Goal: Information Seeking & Learning: Learn about a topic

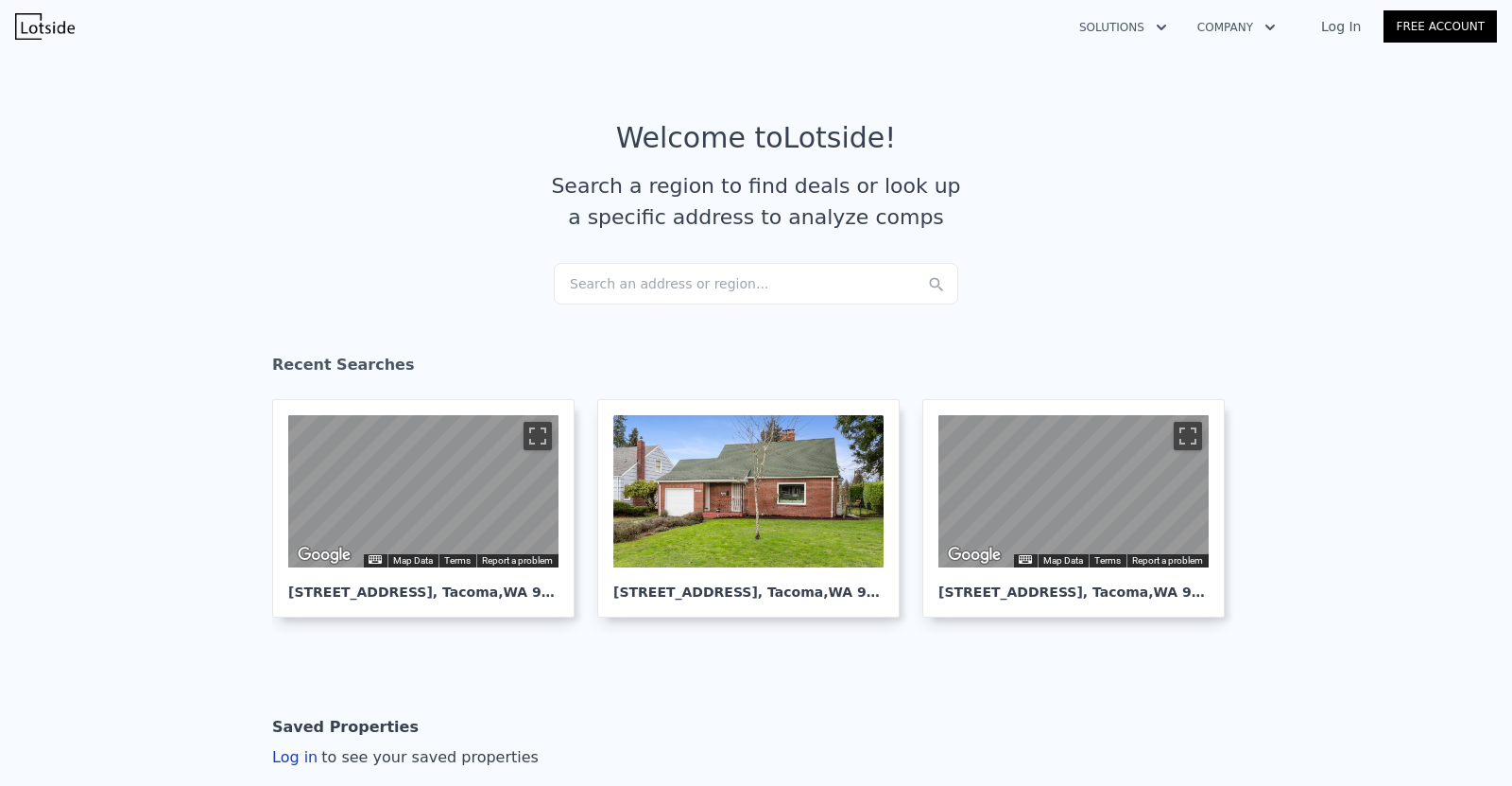
click at [692, 286] on div "Search an address or region..." at bounding box center [756, 284] width 404 height 42
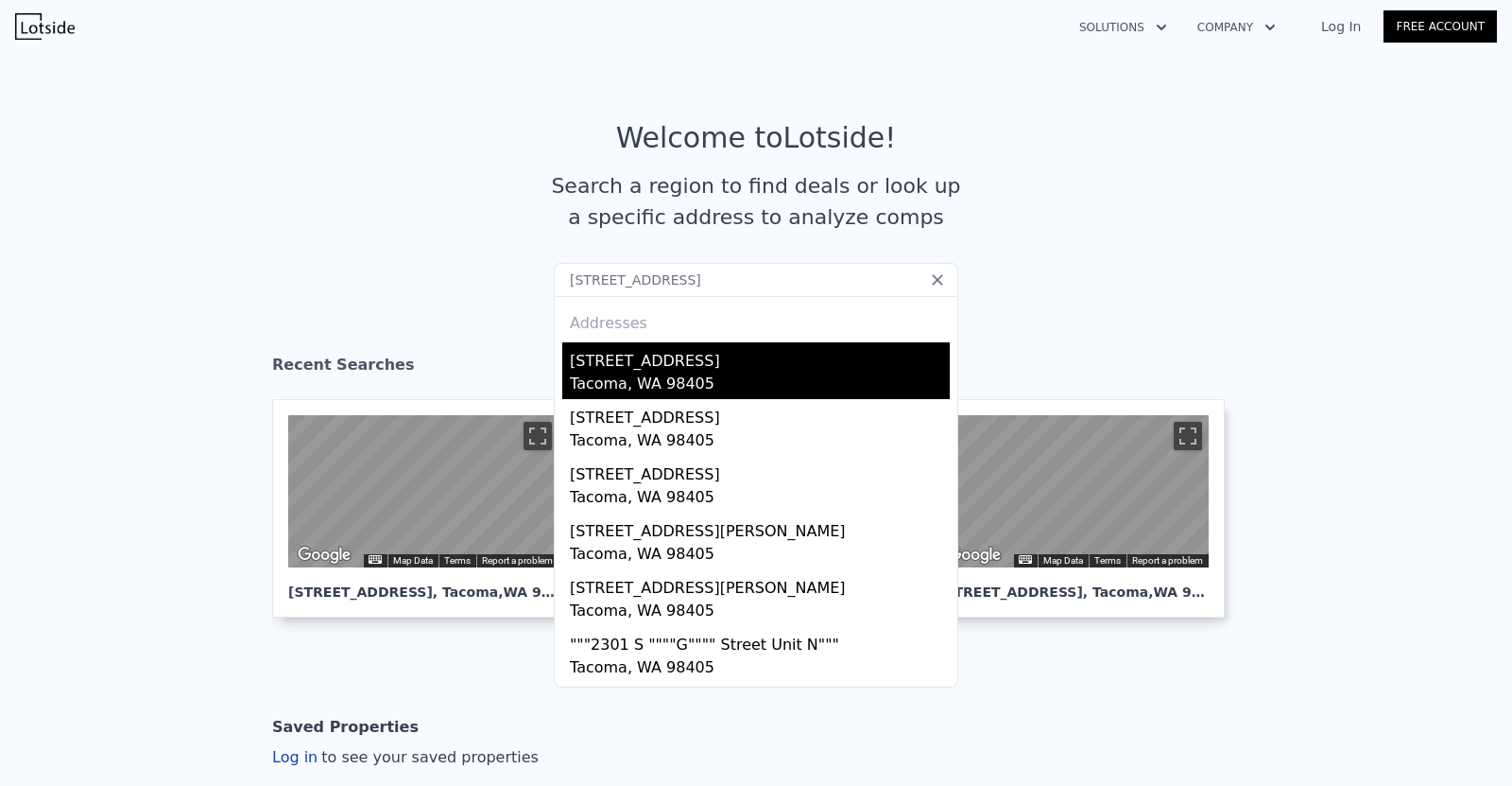
type input "[STREET_ADDRESS]"
click at [690, 362] on div "[STREET_ADDRESS]" at bounding box center [760, 358] width 380 height 31
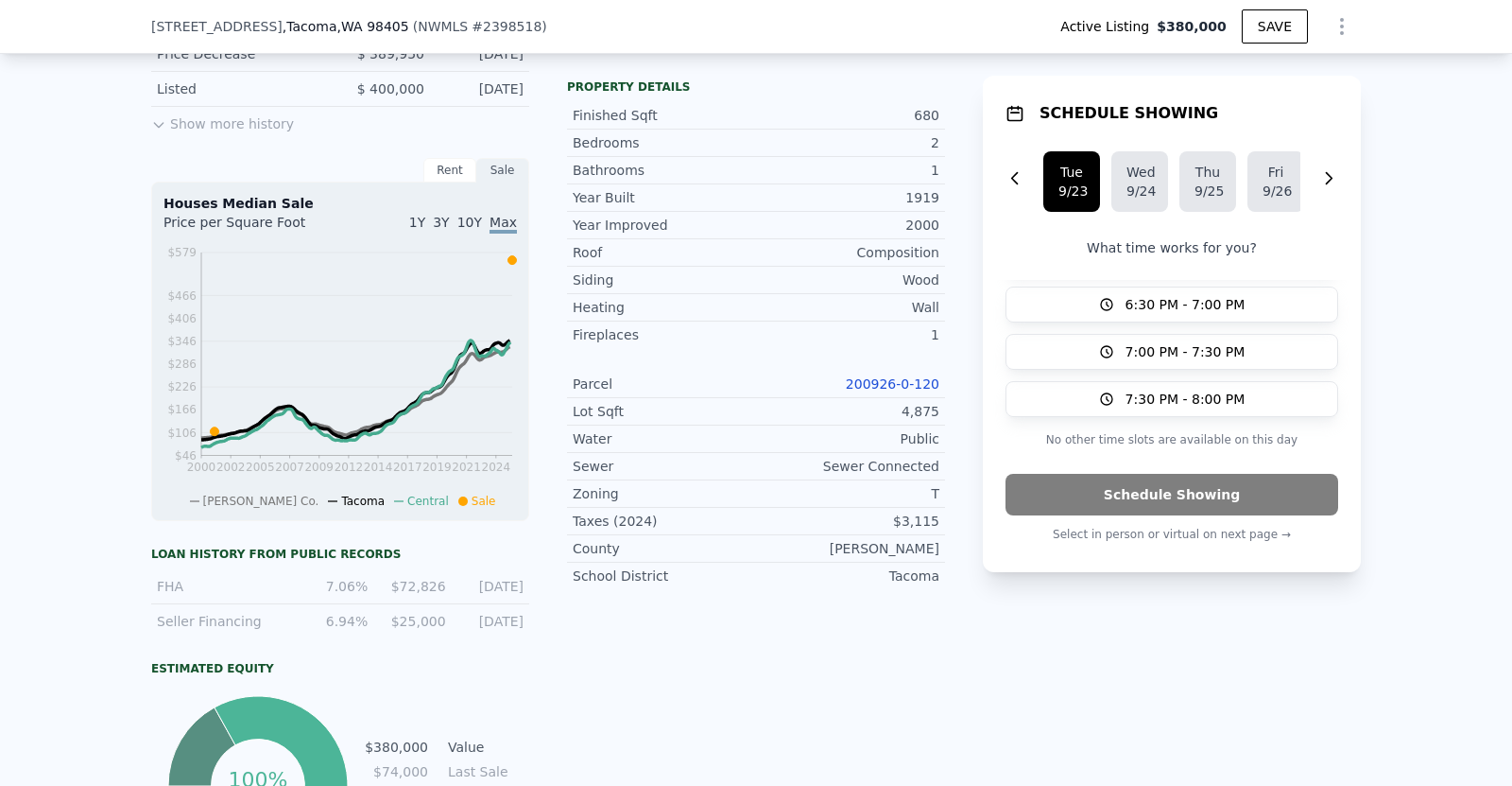
scroll to position [655, 0]
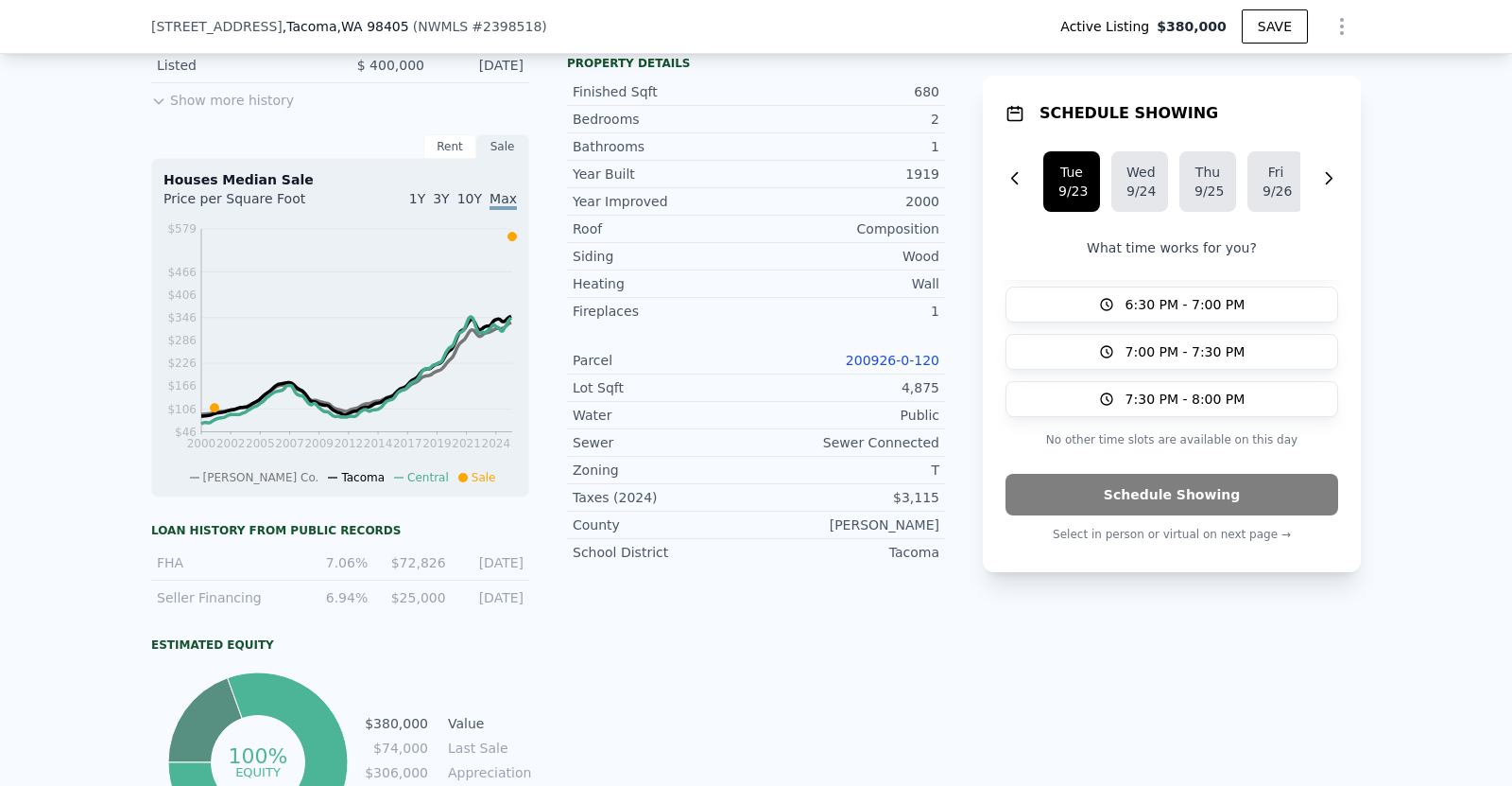
click at [928, 480] on div "T" at bounding box center [848, 470] width 183 height 19
click at [909, 368] on link "200926-0-120" at bounding box center [892, 361] width 93 height 15
drag, startPoint x: 851, startPoint y: 374, endPoint x: 939, endPoint y: 376, distance: 88.0
click at [939, 376] on div "LISTING & SALE HISTORY Price Decrease $ 380,000 [DATE] Back On Market $ 389,950…" at bounding box center [756, 369] width 1210 height 975
copy link "200926-0-120"
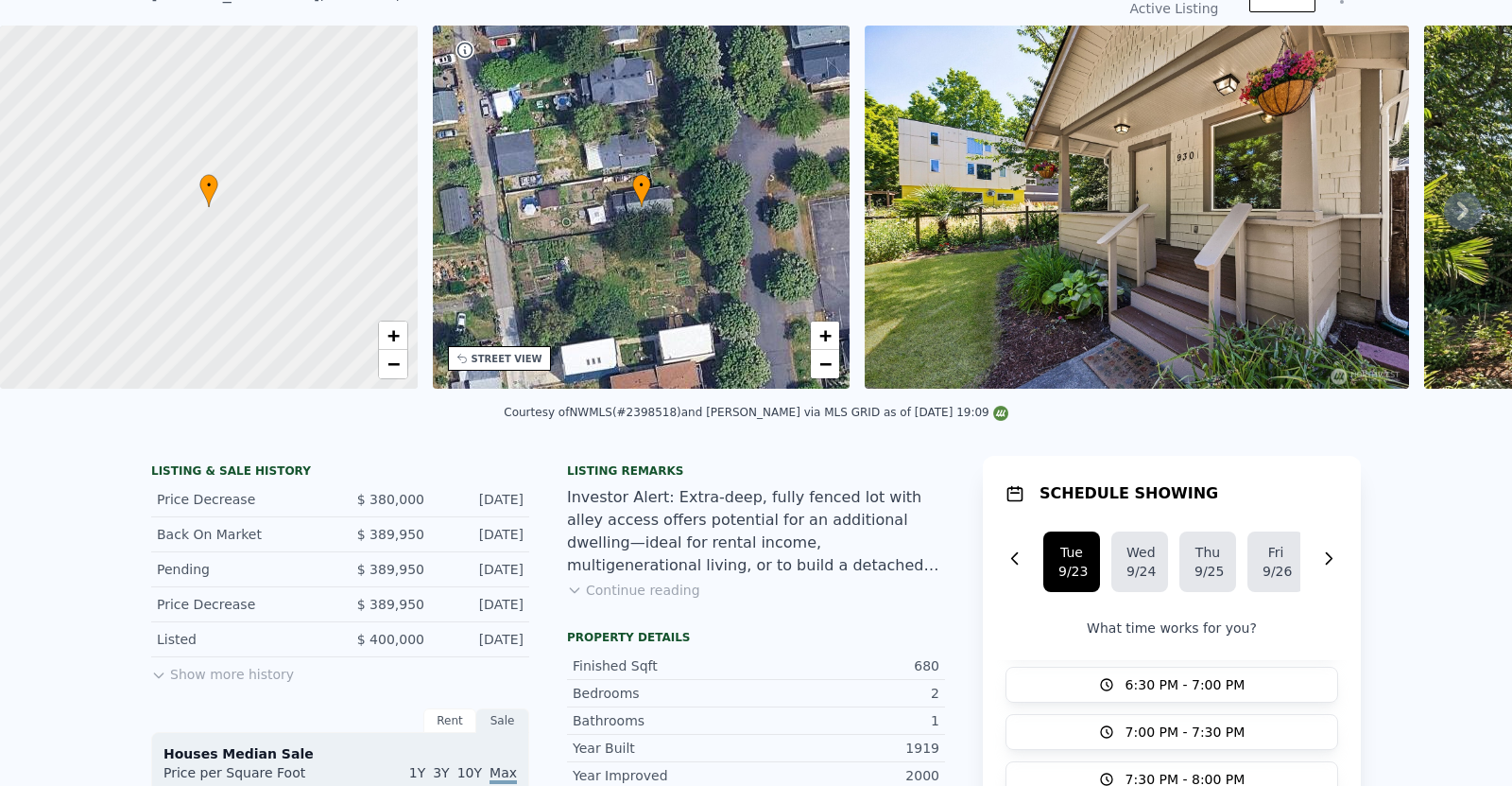
scroll to position [7, 0]
